Goal: Task Accomplishment & Management: Use online tool/utility

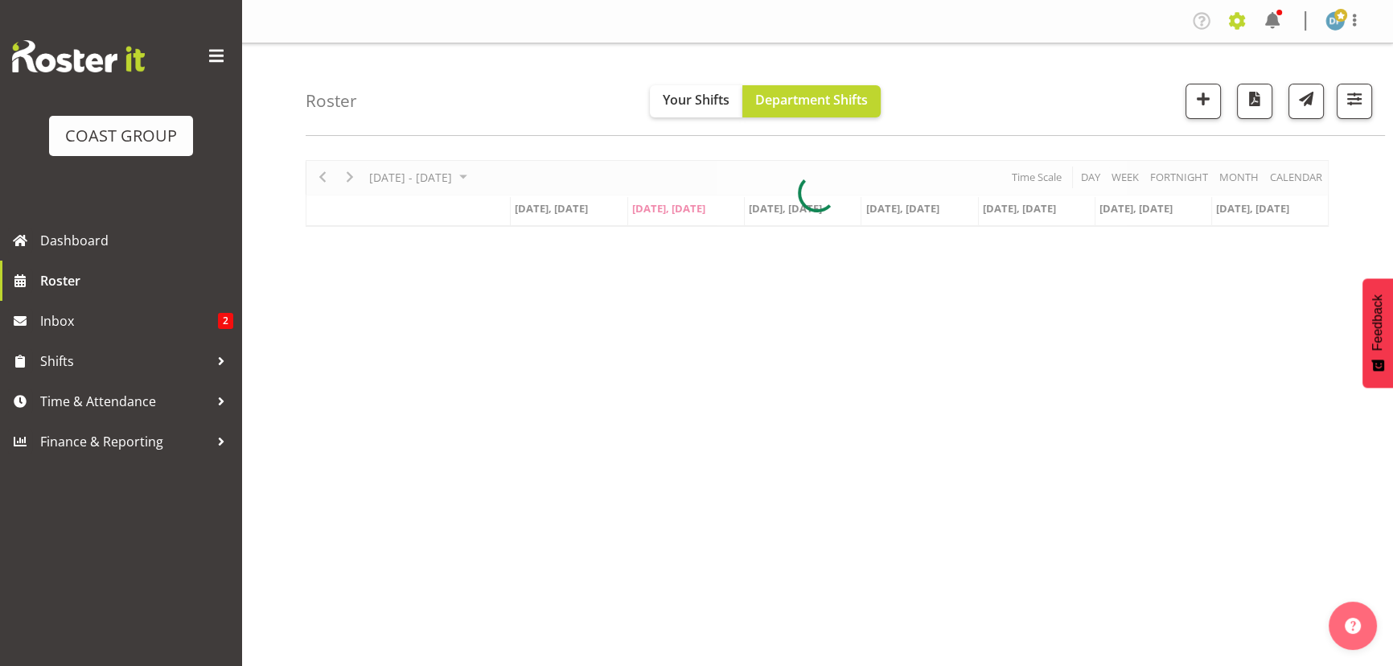
click at [1236, 23] on span at bounding box center [1237, 21] width 26 height 26
click at [1139, 92] on link "Jobs" at bounding box center [1172, 87] width 154 height 29
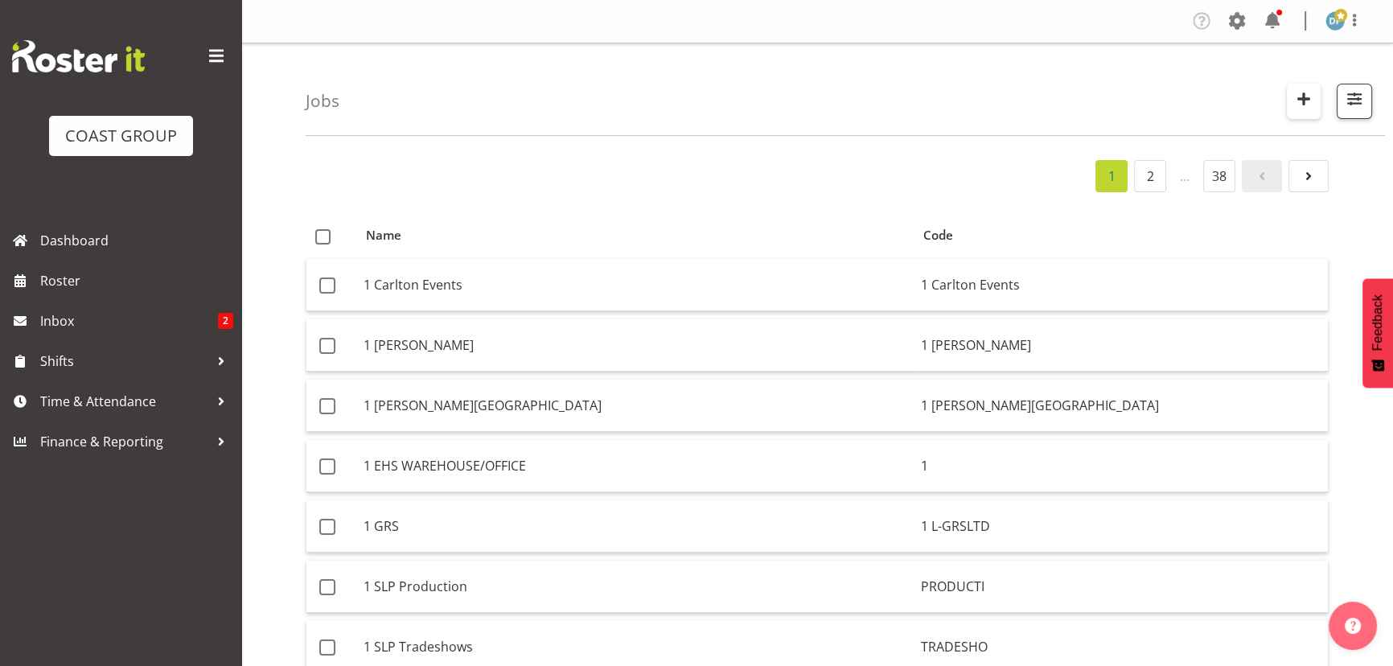
click at [1299, 100] on span "button" at bounding box center [1303, 98] width 21 height 21
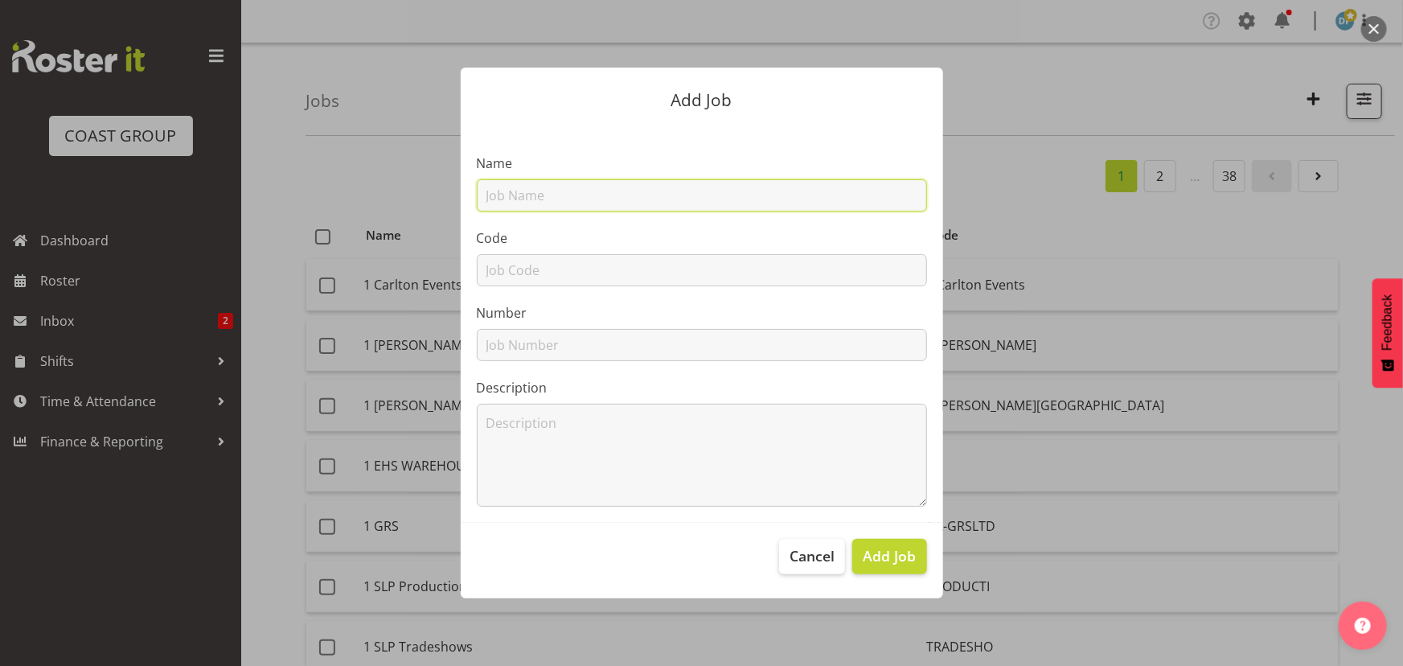
click at [591, 199] on input "text" at bounding box center [702, 195] width 450 height 32
type input "22511005 - Ergotron @ [PERSON_NAME]"
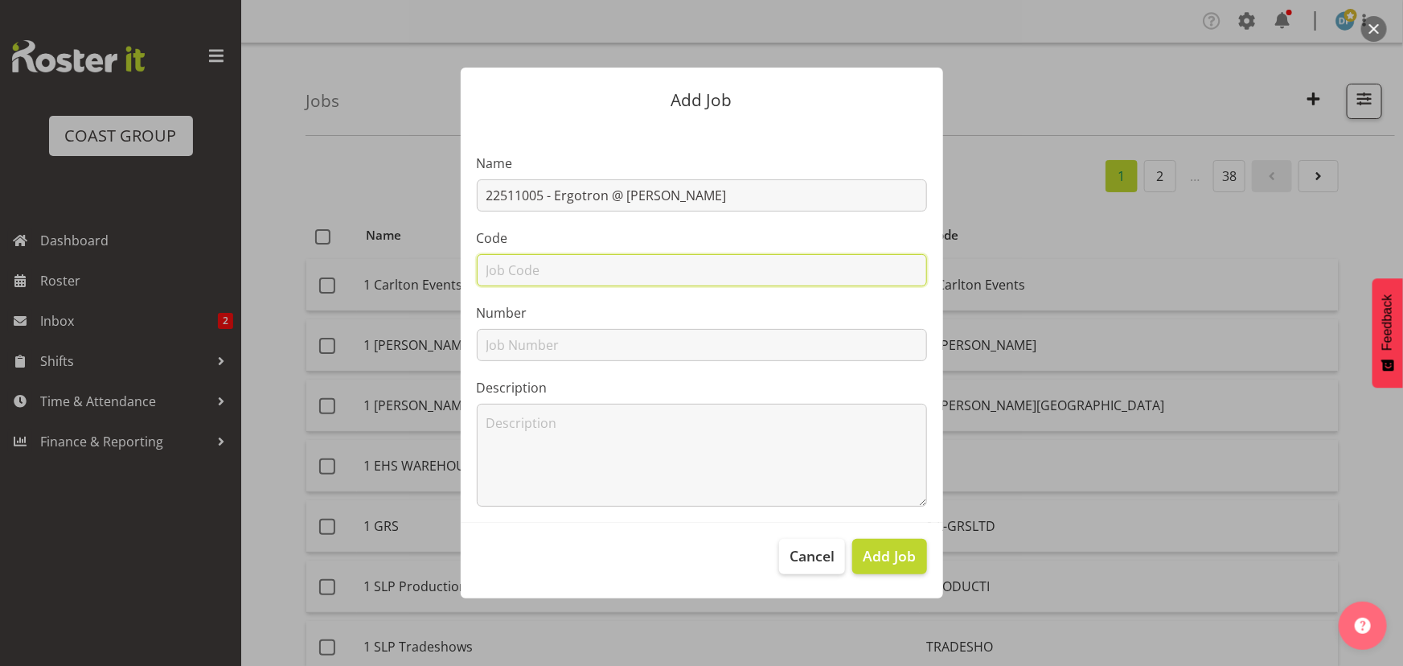
click at [586, 265] on input "text" at bounding box center [702, 270] width 450 height 32
type input "22511005"
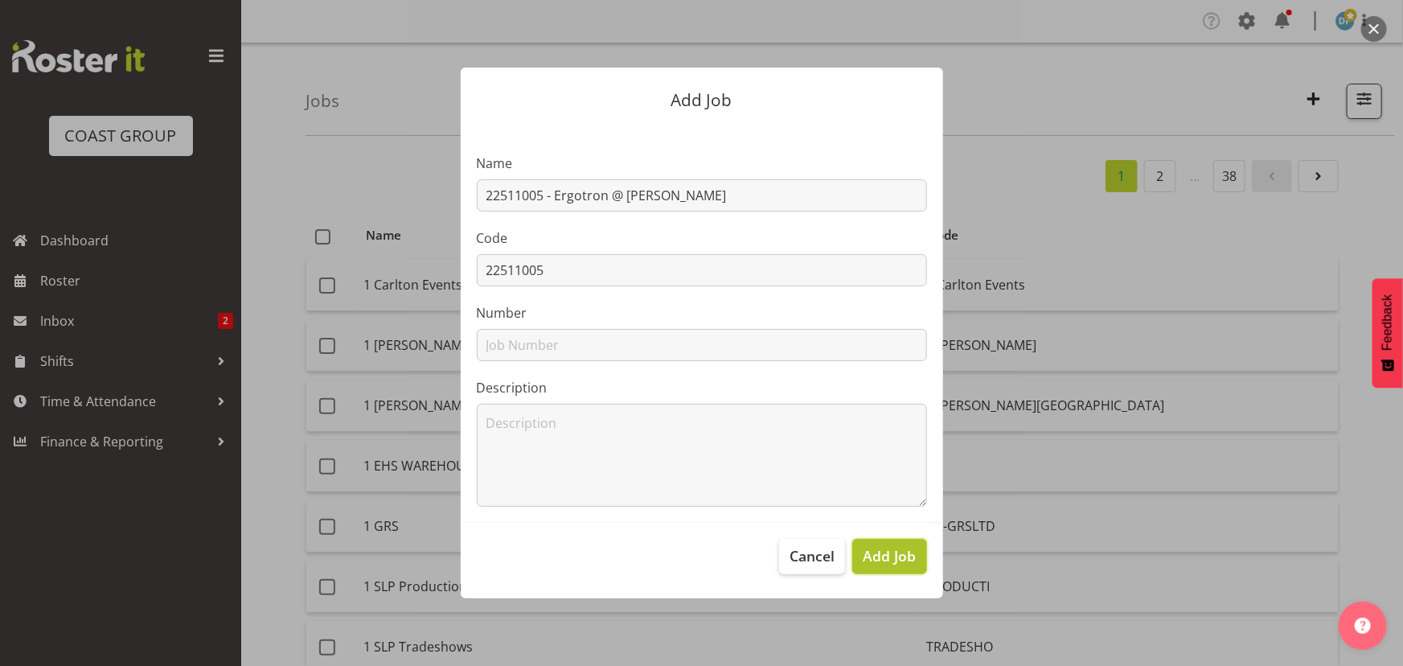
click at [857, 559] on button "Add Job" at bounding box center [889, 556] width 74 height 35
